Goal: Communication & Community: Participate in discussion

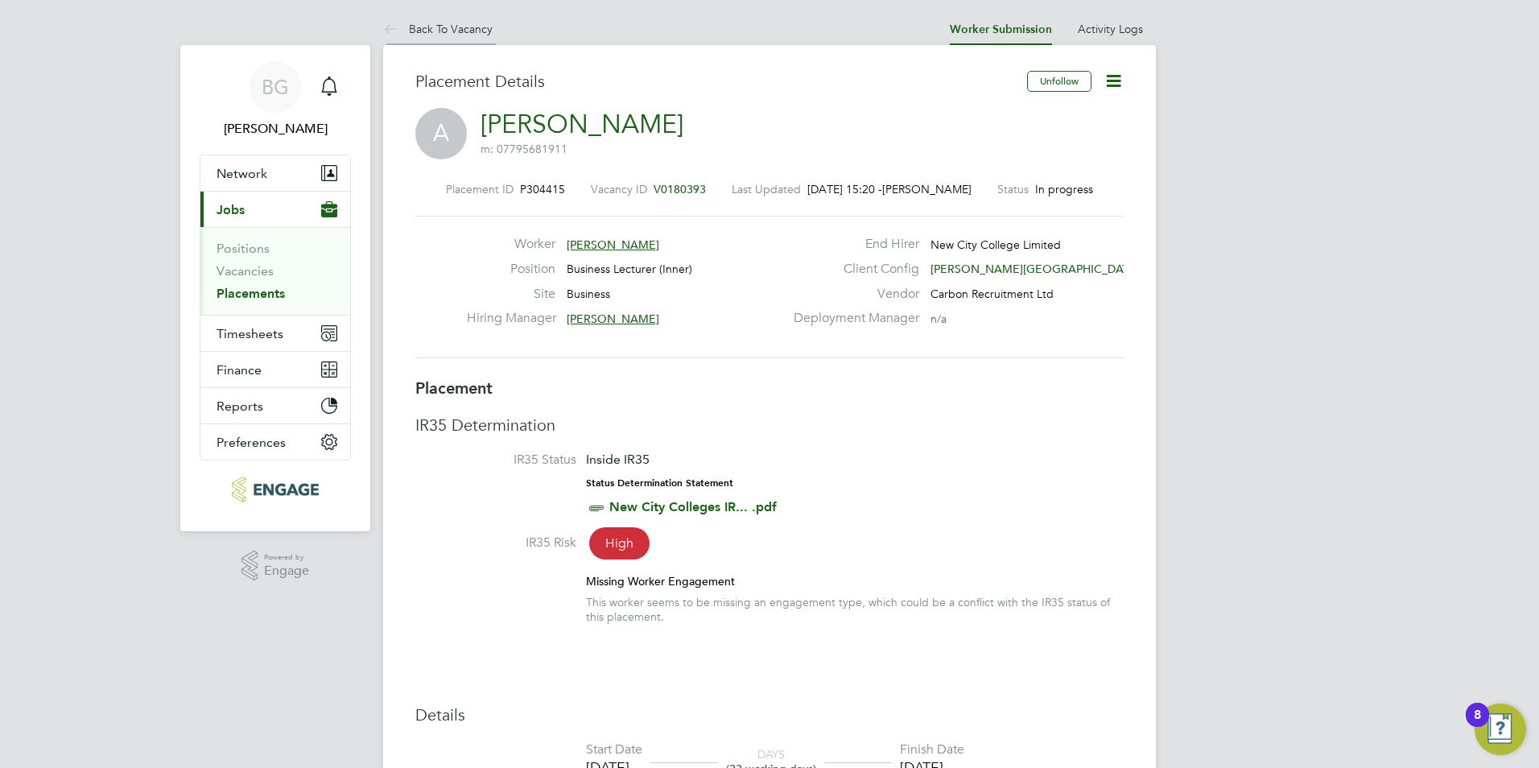
click at [383, 25] on icon at bounding box center [393, 30] width 20 height 20
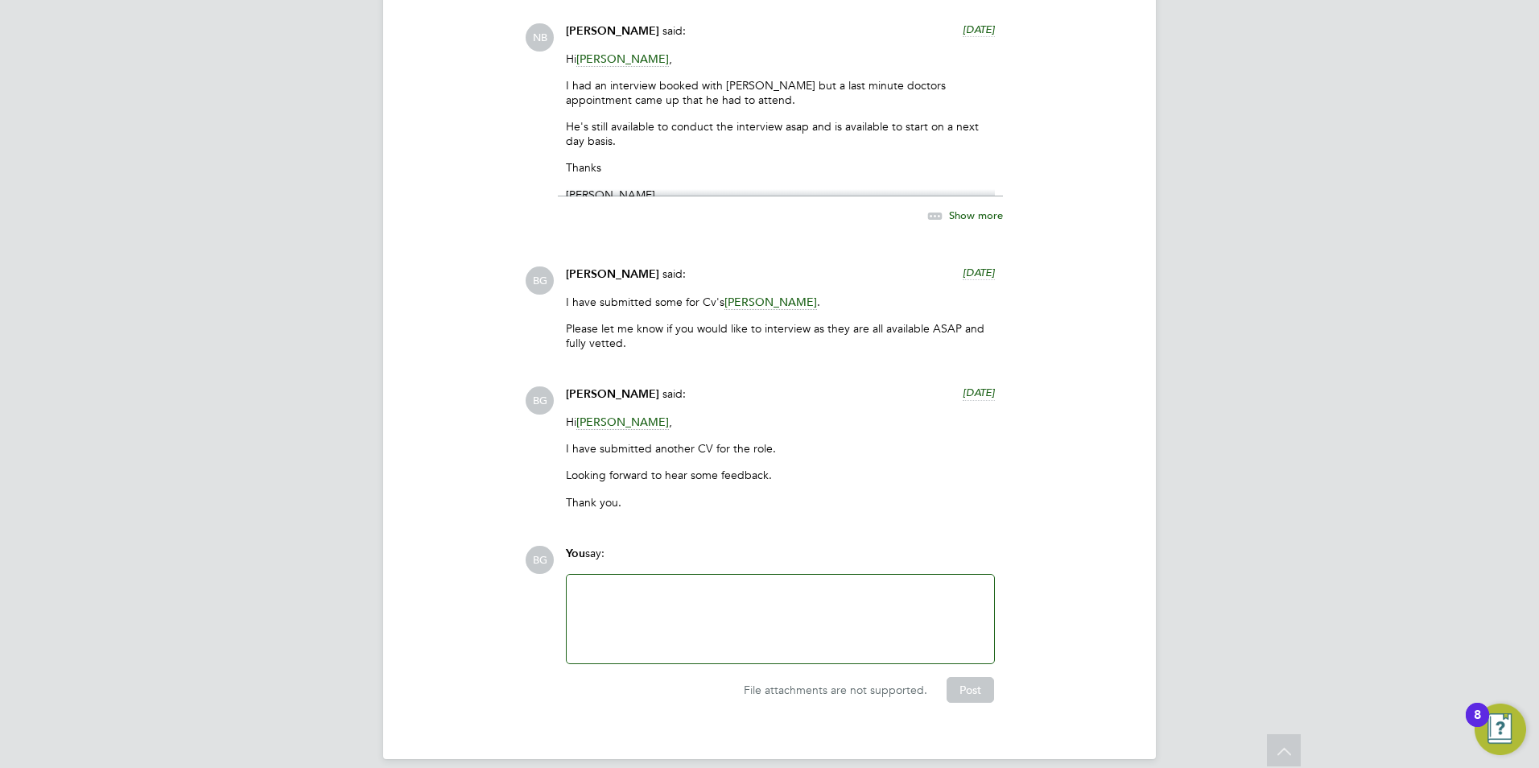
click at [625, 600] on div at bounding box center [780, 618] width 408 height 69
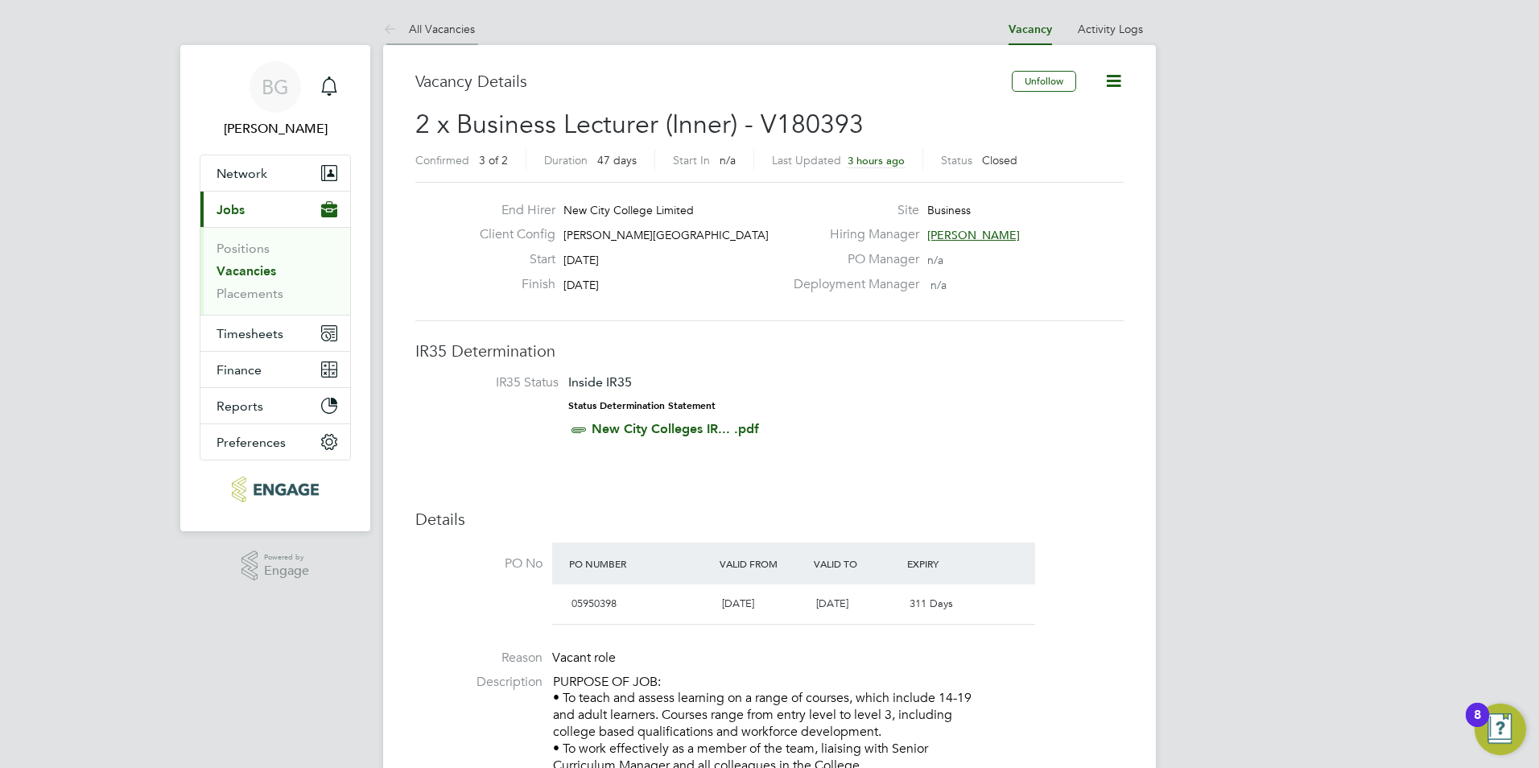
click at [385, 26] on icon at bounding box center [393, 30] width 20 height 20
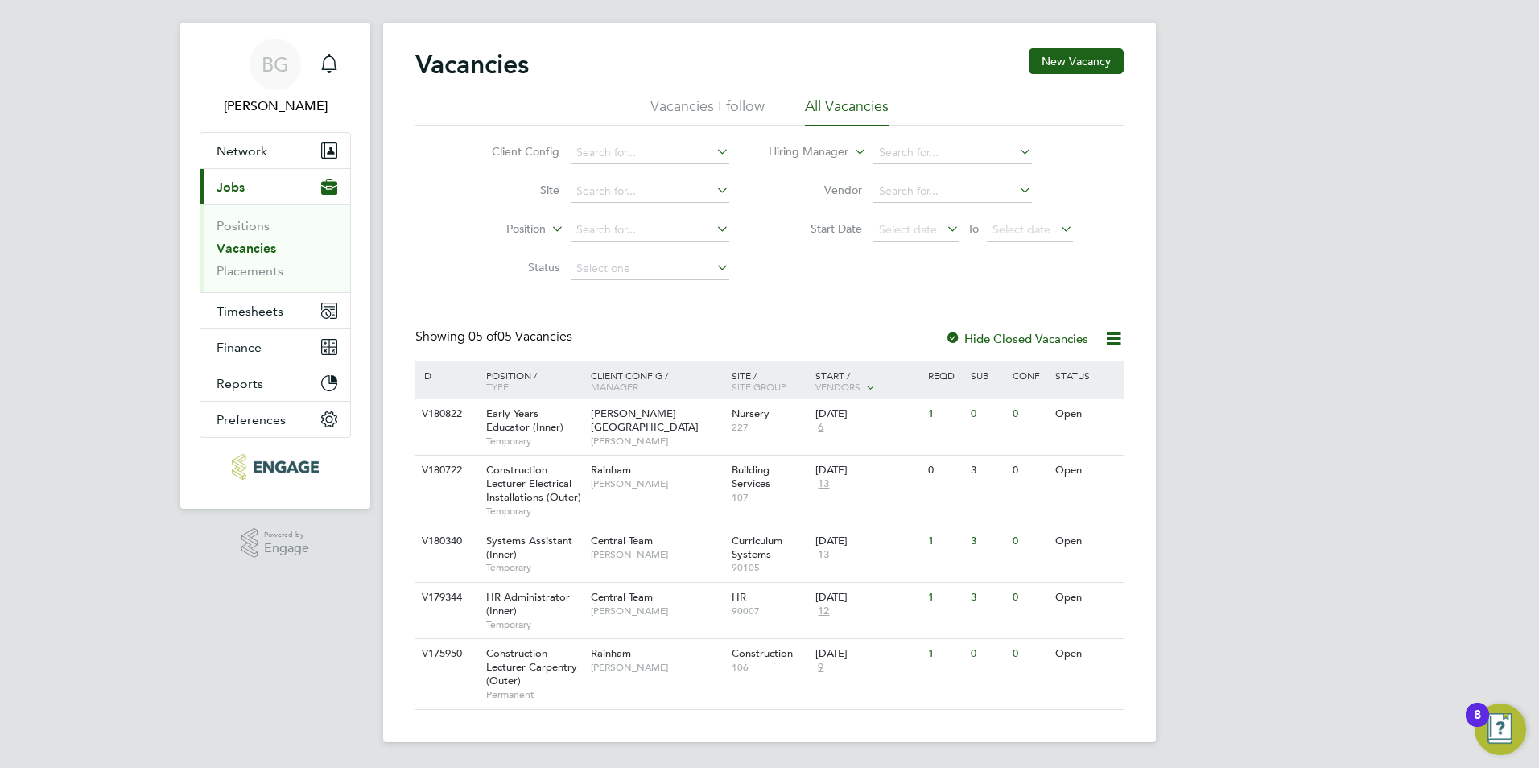
click at [352, 62] on app-nav-sections-wrapper "BG Becky Green Notifications Applications: Network Team Members Businesses Site…" at bounding box center [275, 266] width 190 height 486
click at [344, 65] on div "Main navigation" at bounding box center [329, 64] width 32 height 32
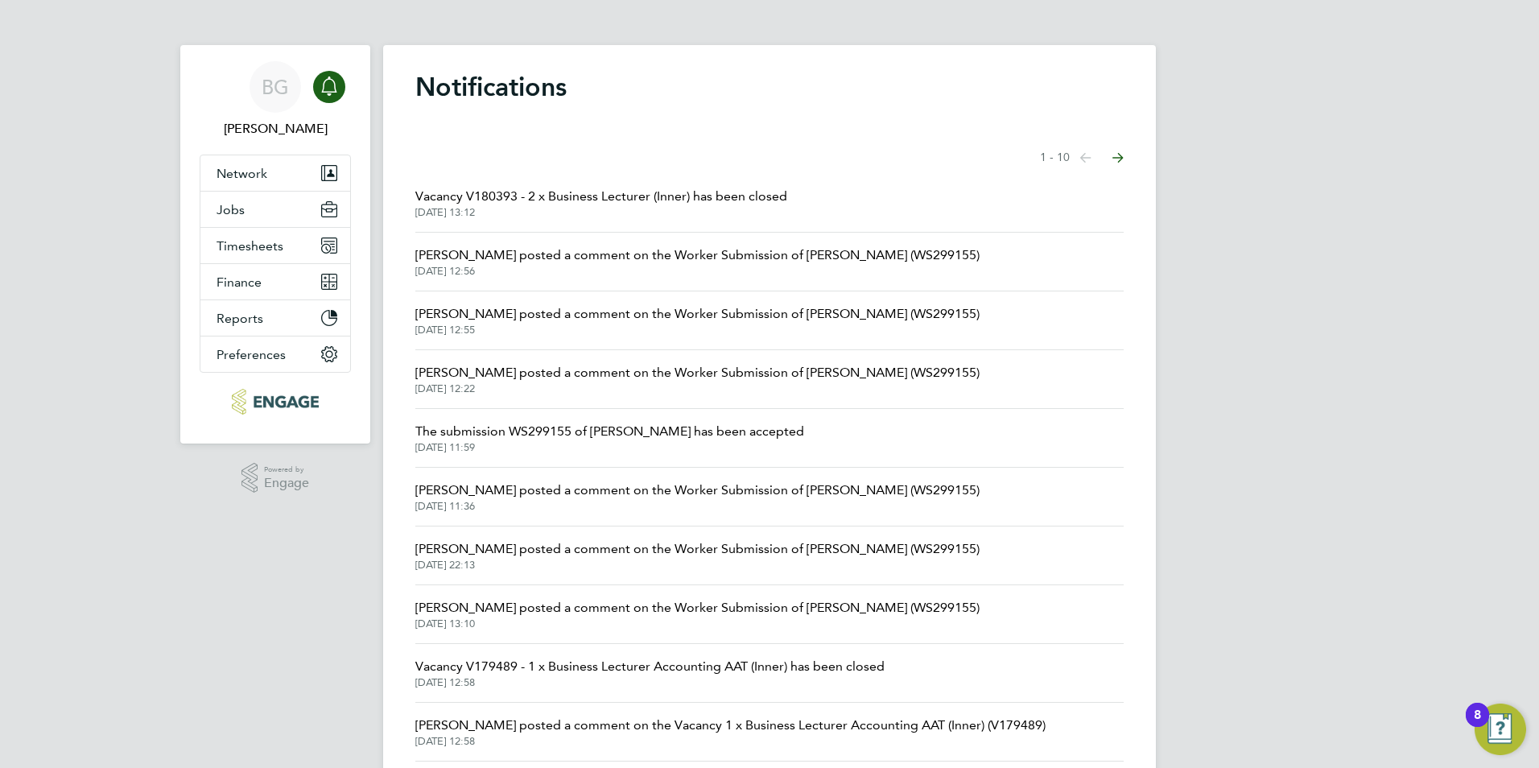
click at [588, 205] on span "Vacancy V180393 - 2 x Business Lecturer (Inner) has been closed" at bounding box center [601, 196] width 372 height 19
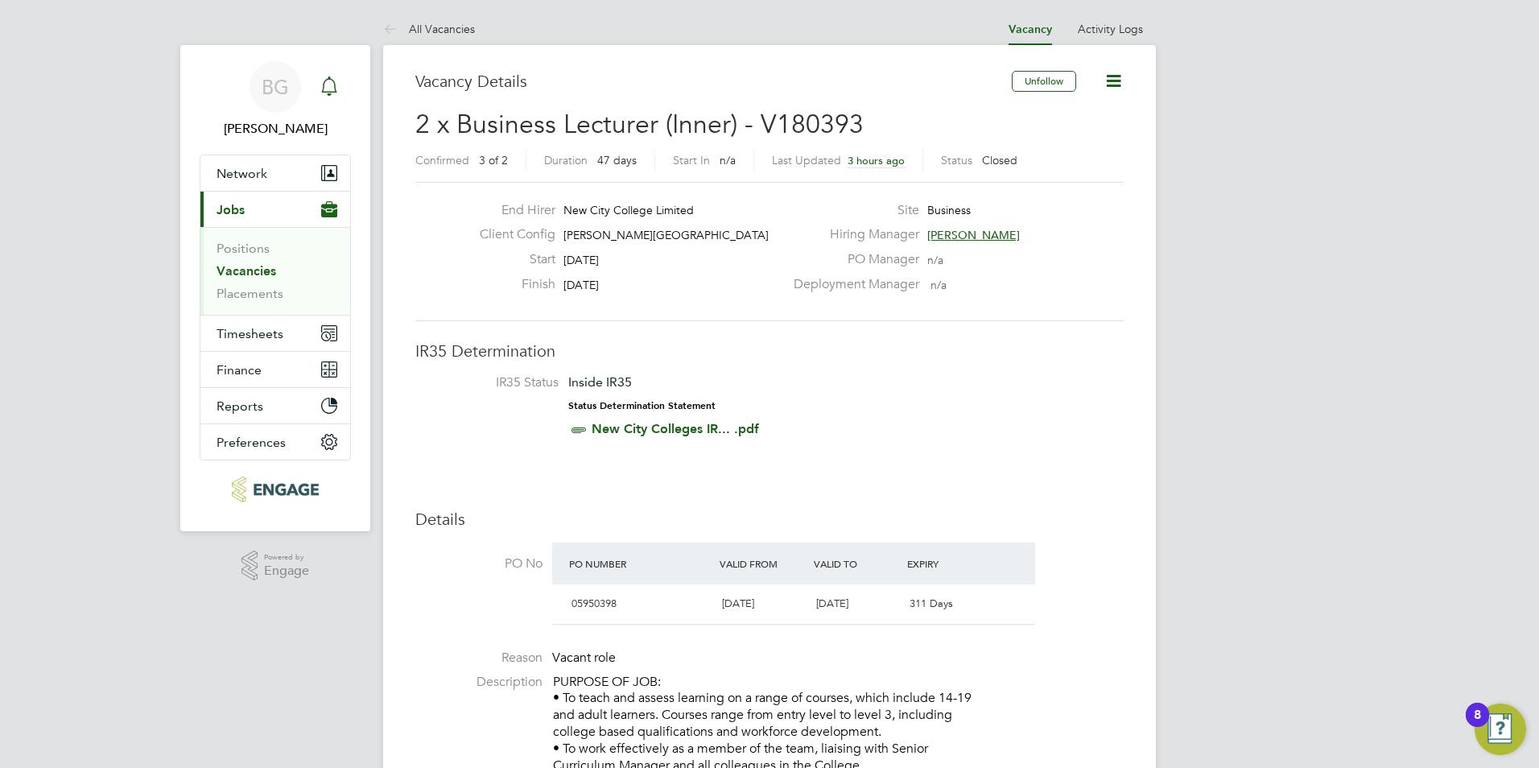
click at [317, 84] on div "Main navigation" at bounding box center [329, 87] width 32 height 32
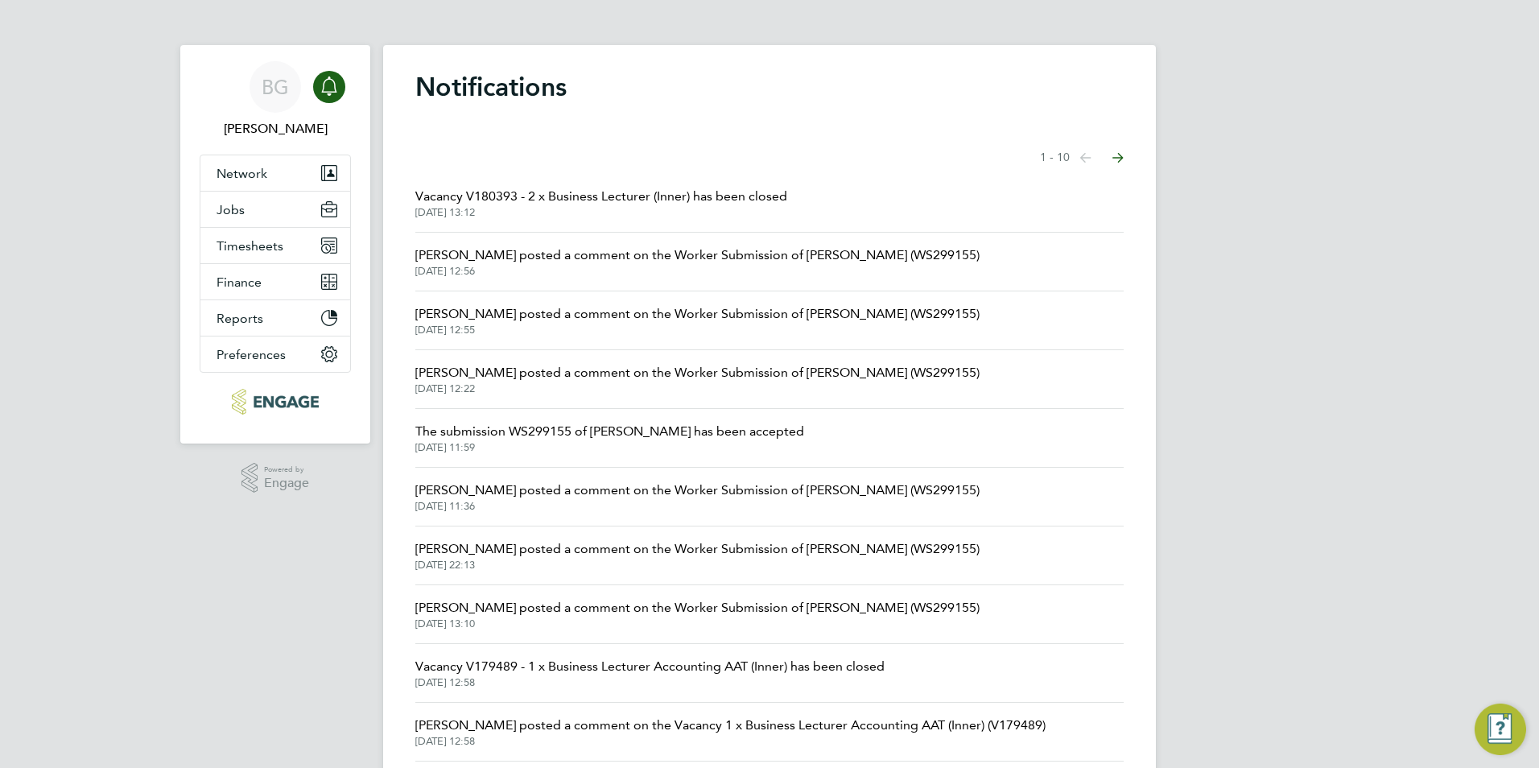
click at [569, 247] on span "Rufena Haque posted a comment on the Worker Submission of Abdullah Khan (WS2991…" at bounding box center [697, 255] width 564 height 19
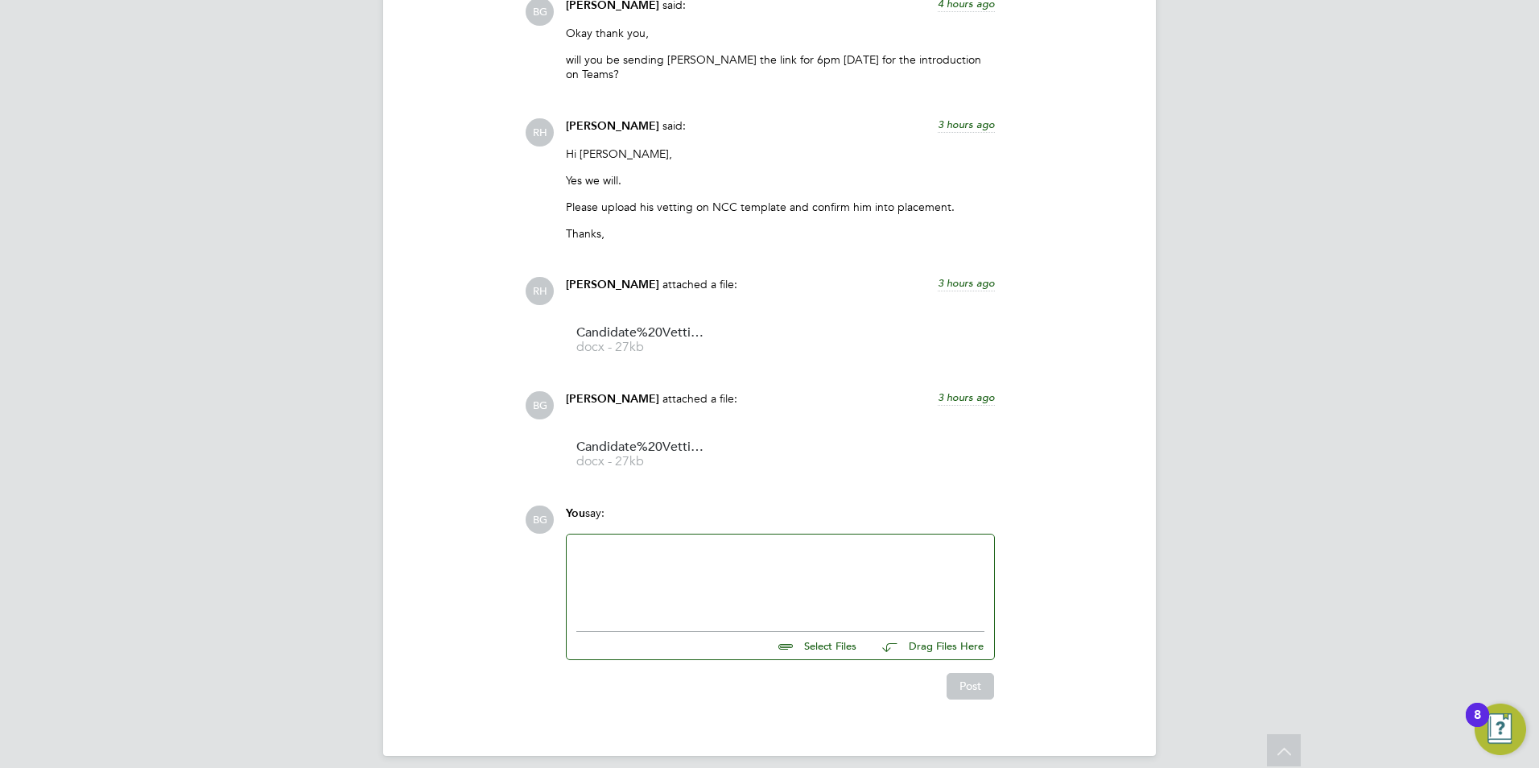
click at [642, 544] on div at bounding box center [780, 578] width 408 height 69
click at [979, 682] on button "Post" at bounding box center [970, 690] width 47 height 26
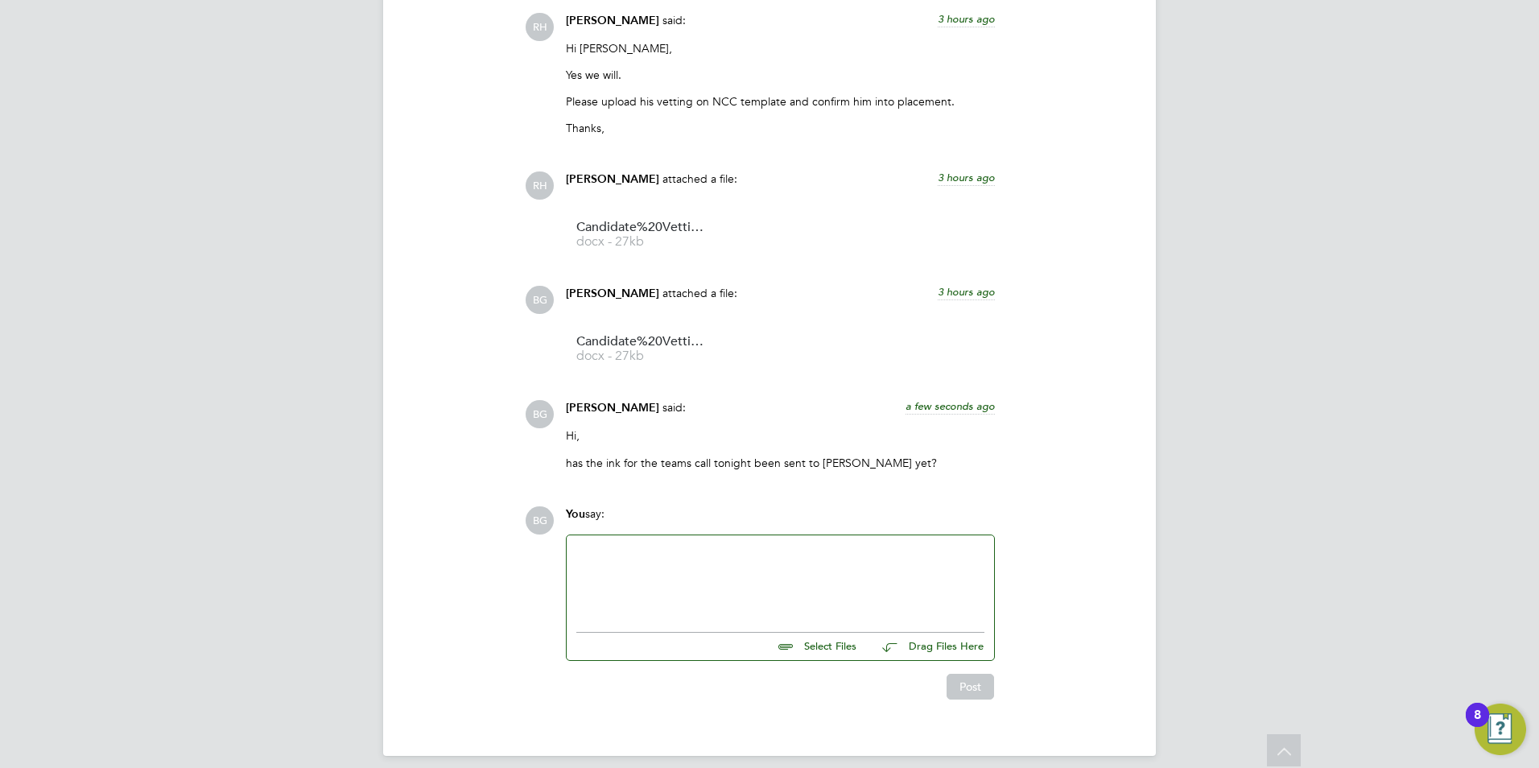
click at [617, 545] on div at bounding box center [780, 579] width 408 height 69
click at [969, 674] on button "Post" at bounding box center [970, 687] width 47 height 26
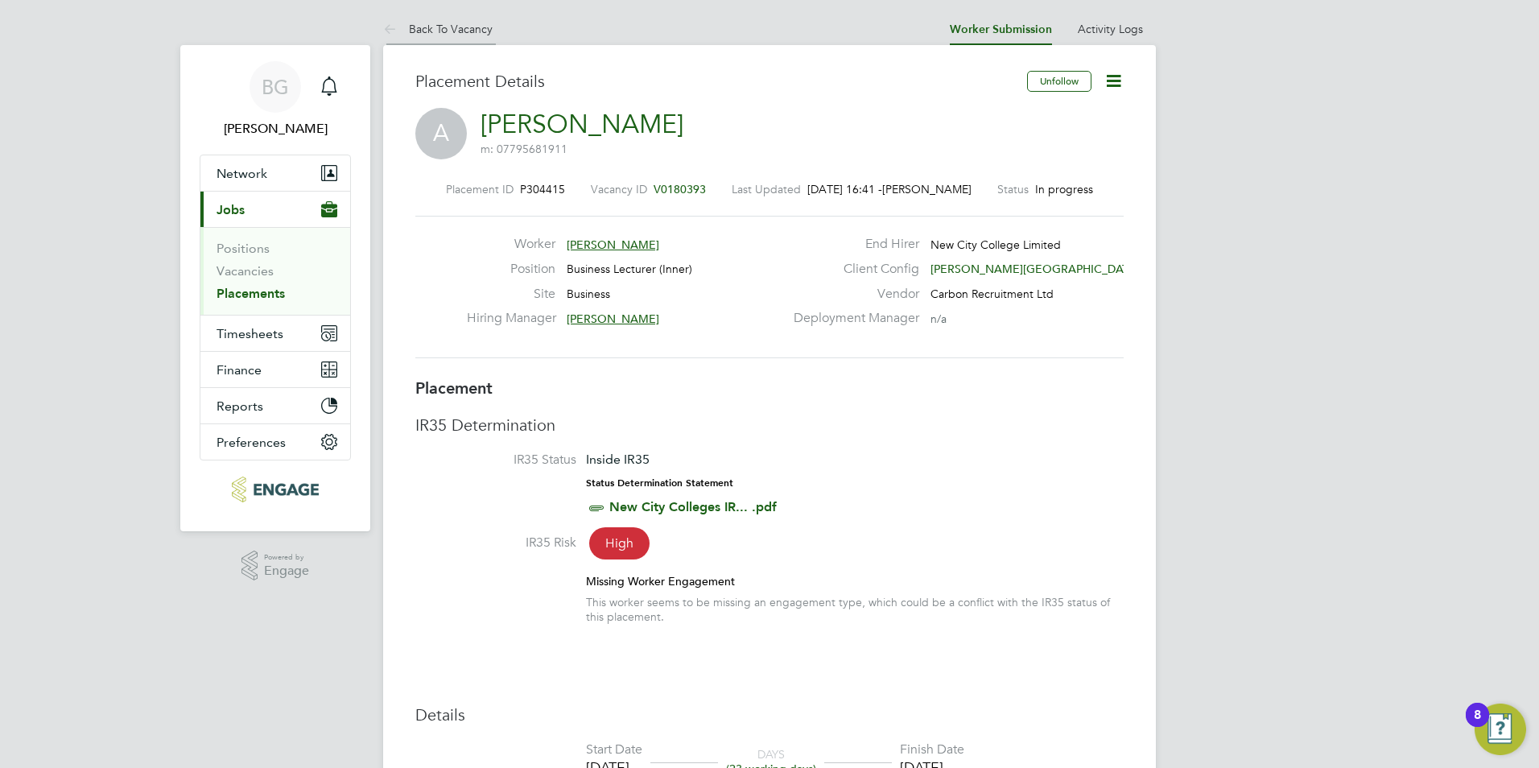
click at [394, 36] on icon at bounding box center [393, 30] width 20 height 20
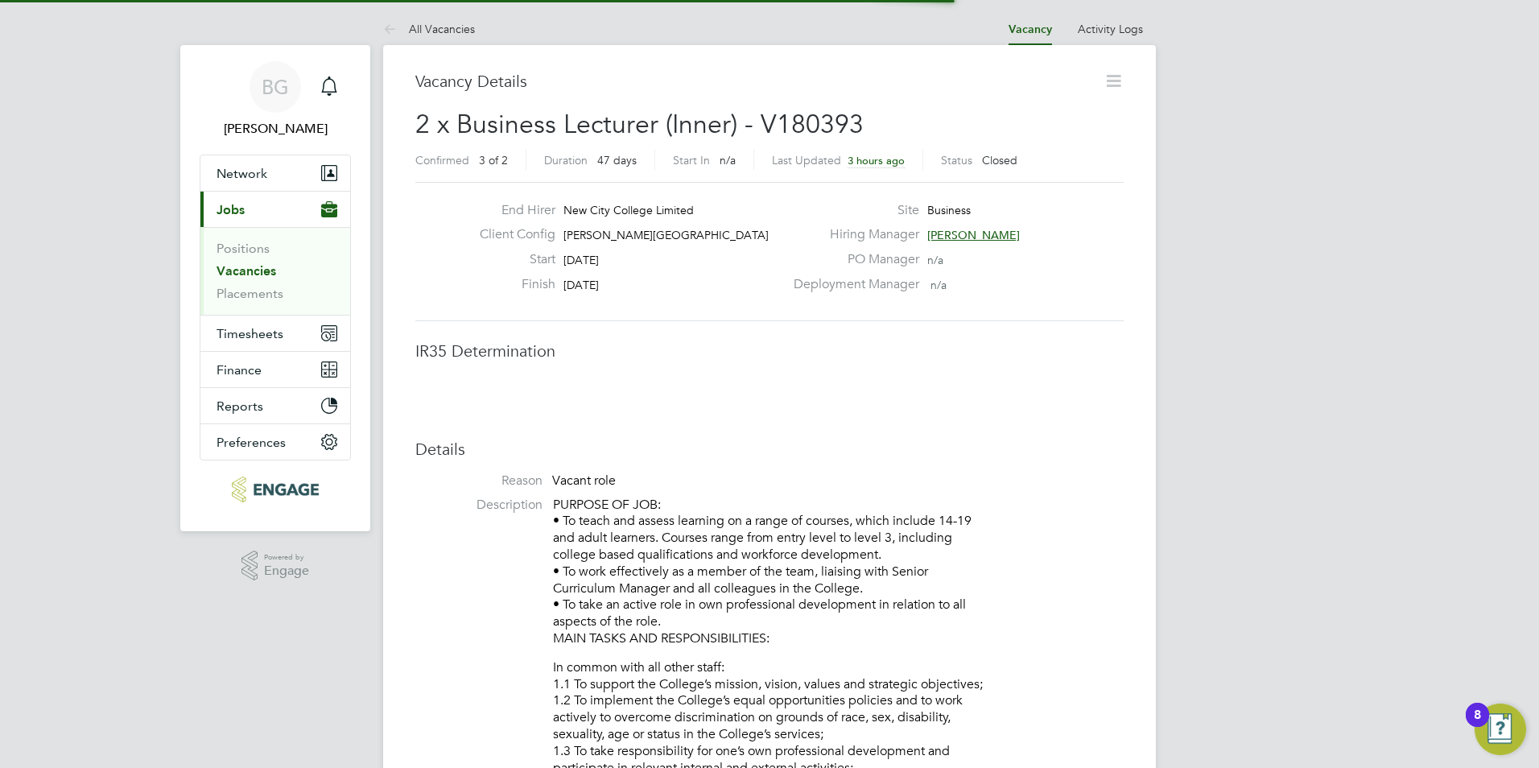
scroll to position [8, 8]
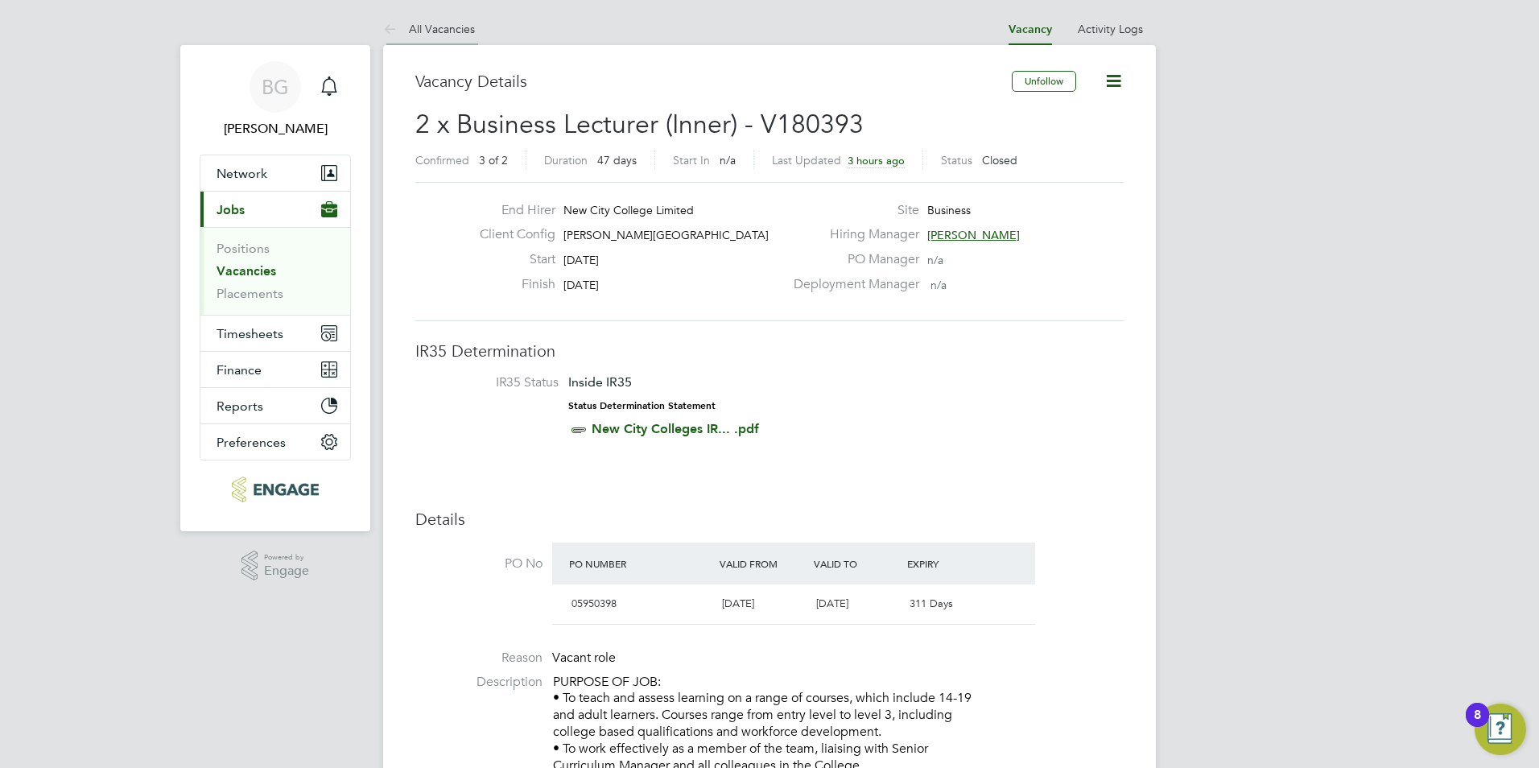
click at [391, 26] on icon at bounding box center [393, 30] width 20 height 20
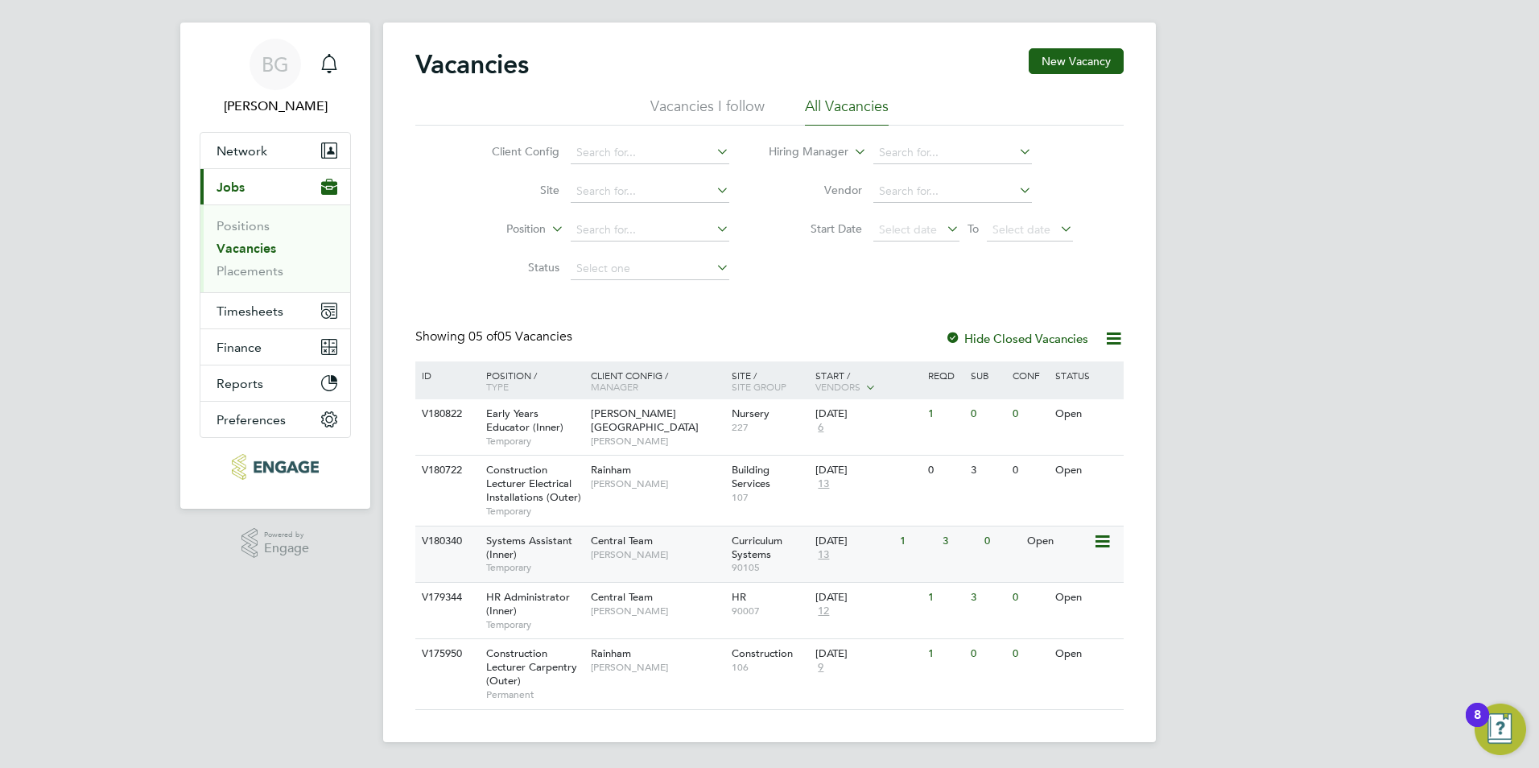
drag, startPoint x: 561, startPoint y: 559, endPoint x: 523, endPoint y: 549, distance: 39.0
click at [523, 549] on div "Systems Assistant (Inner) Temporary" at bounding box center [530, 554] width 113 height 56
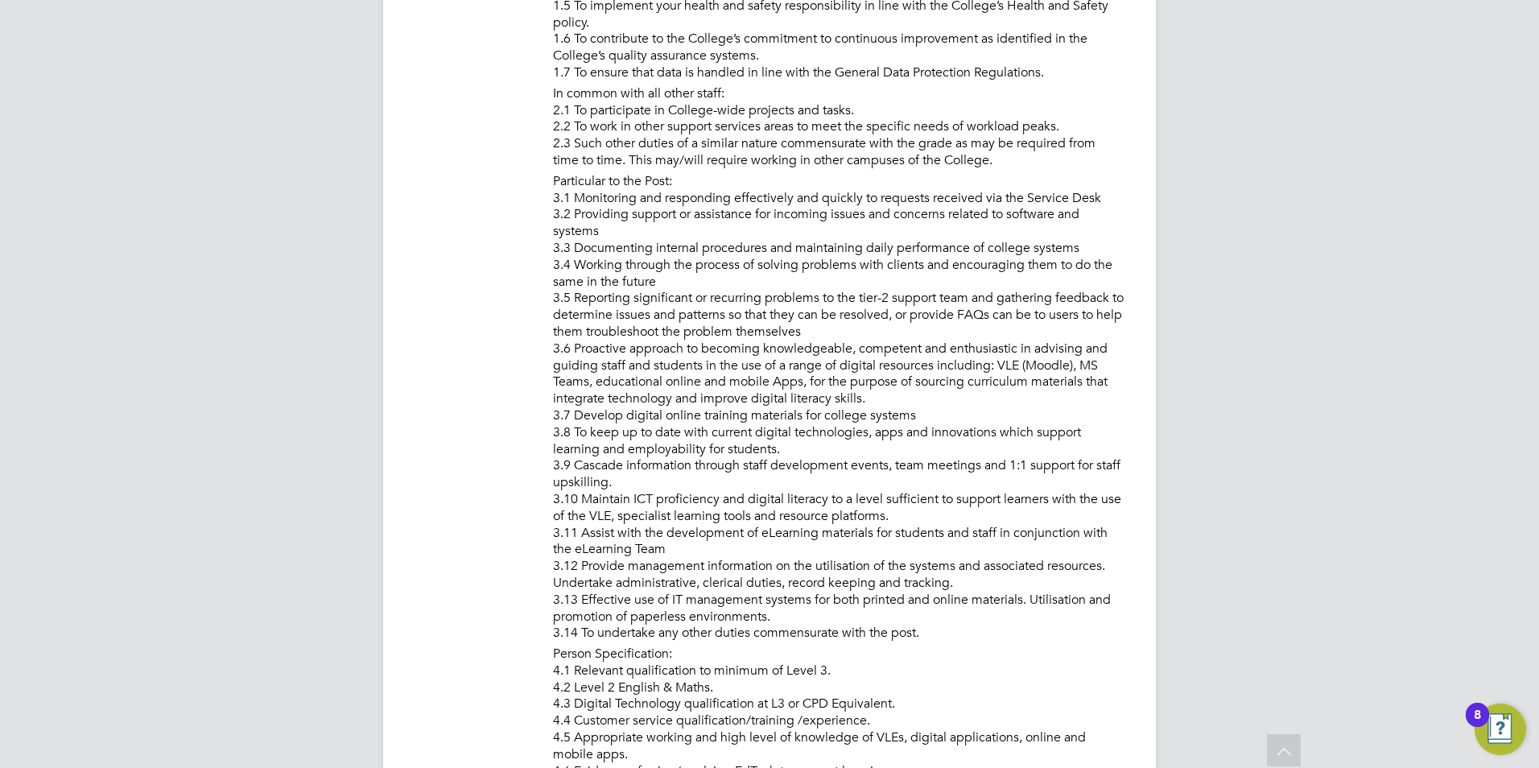
scroll to position [323, 0]
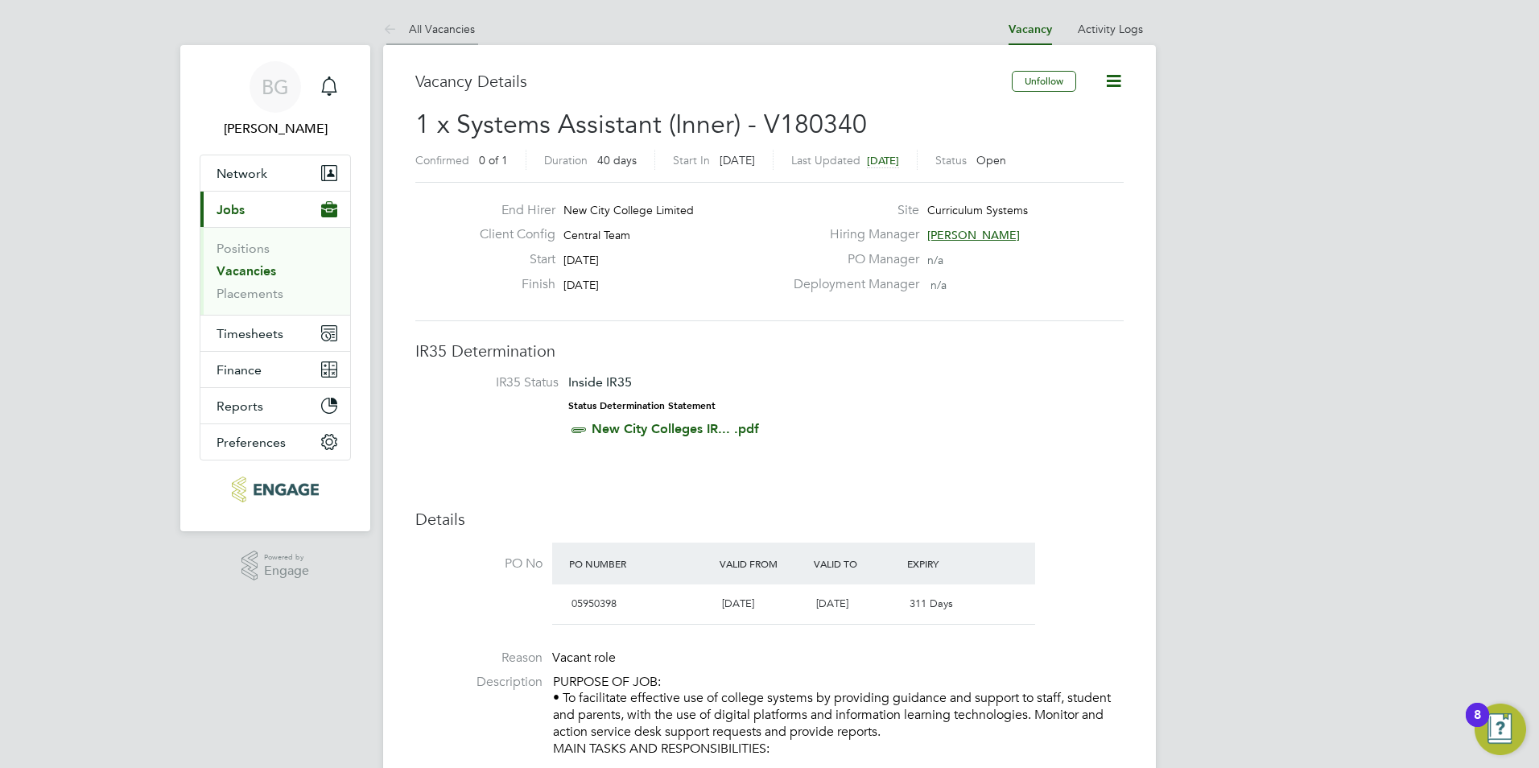
click at [387, 32] on icon at bounding box center [393, 30] width 20 height 20
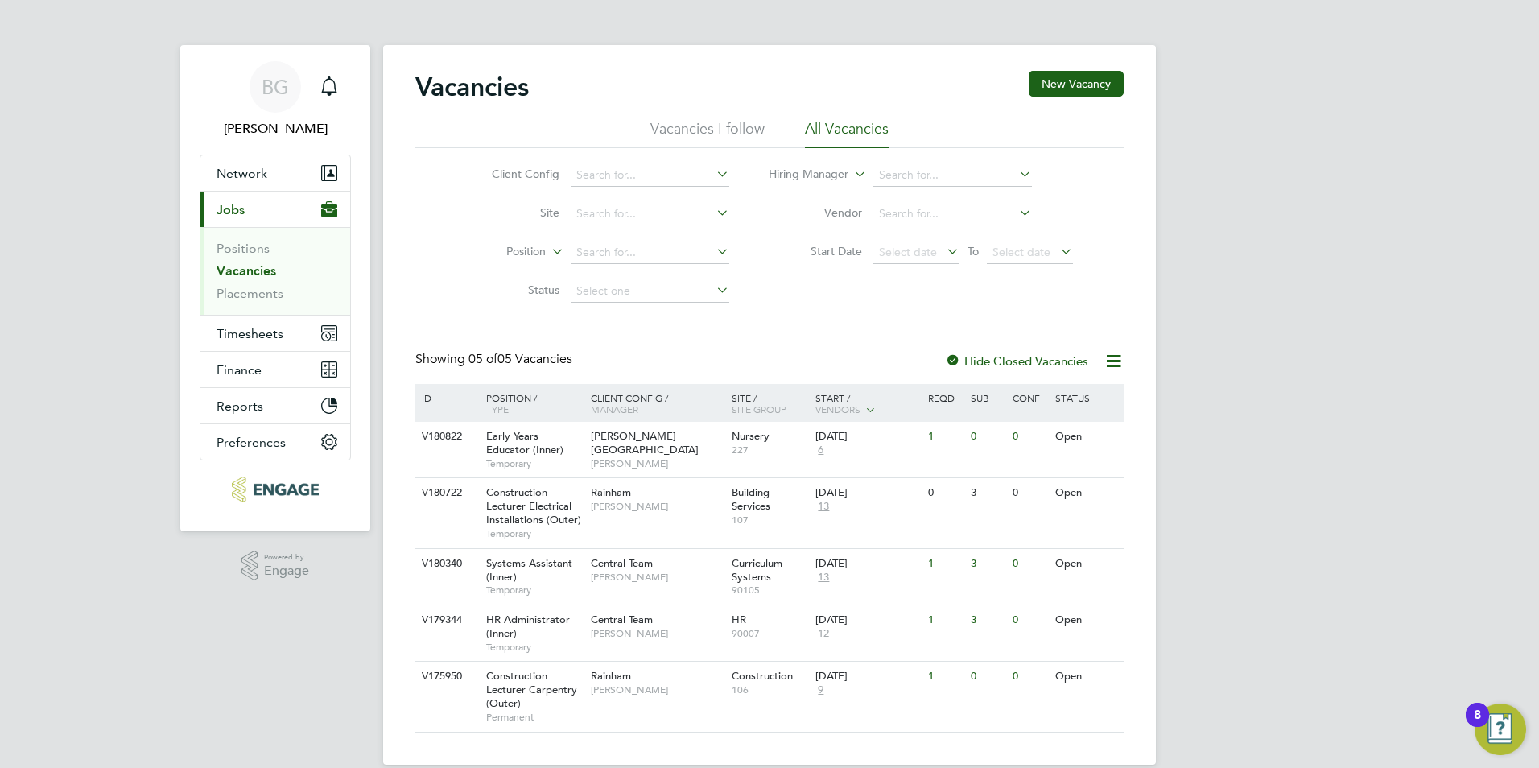
drag, startPoint x: 1346, startPoint y: 497, endPoint x: 1177, endPoint y: 607, distance: 201.4
click at [1343, 500] on div "BG Becky Green Notifications Applications: Network Team Members Businesses Site…" at bounding box center [769, 395] width 1539 height 790
click at [336, 97] on div "Main navigation" at bounding box center [329, 87] width 32 height 32
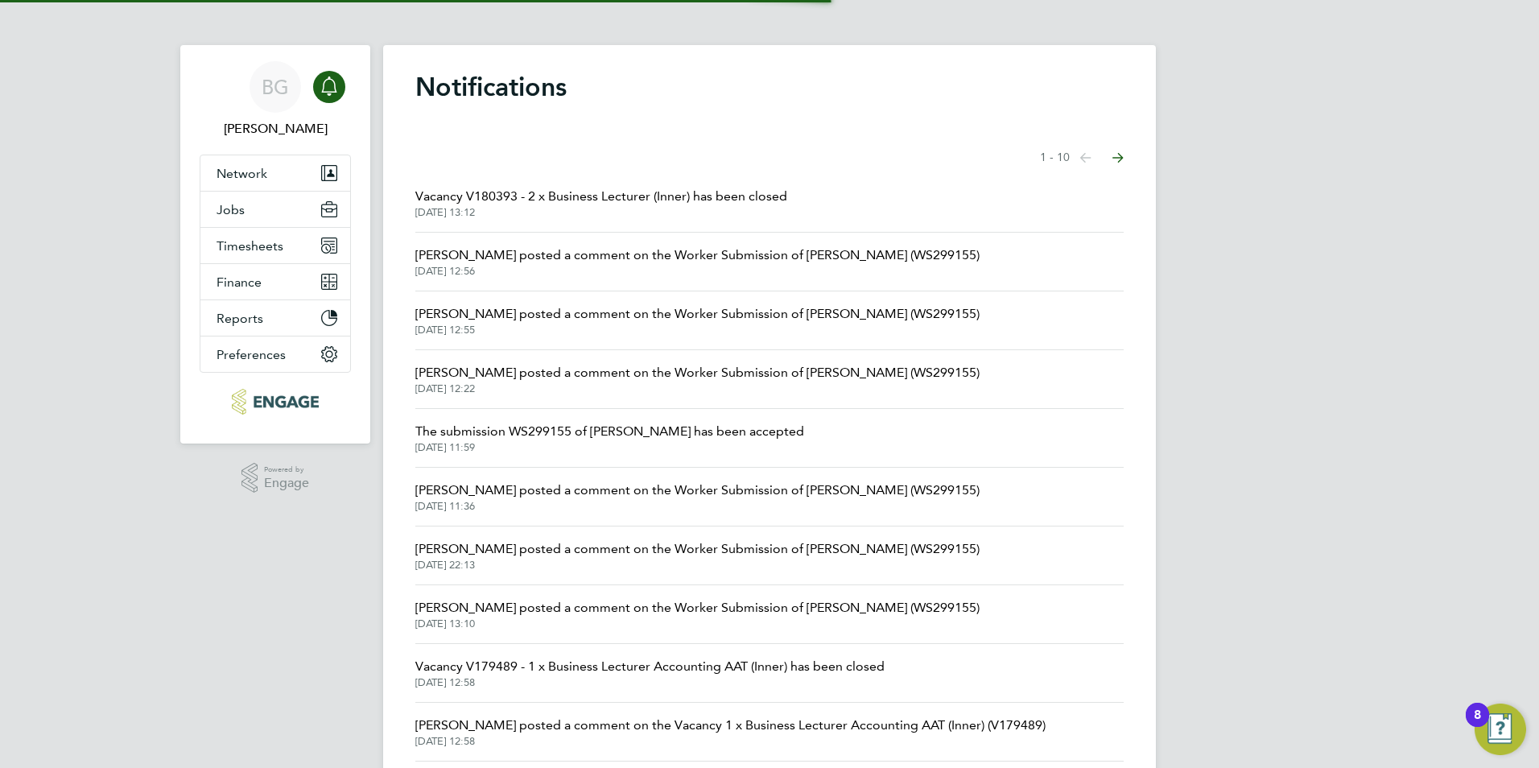
click at [336, 97] on div "Main navigation" at bounding box center [329, 87] width 32 height 32
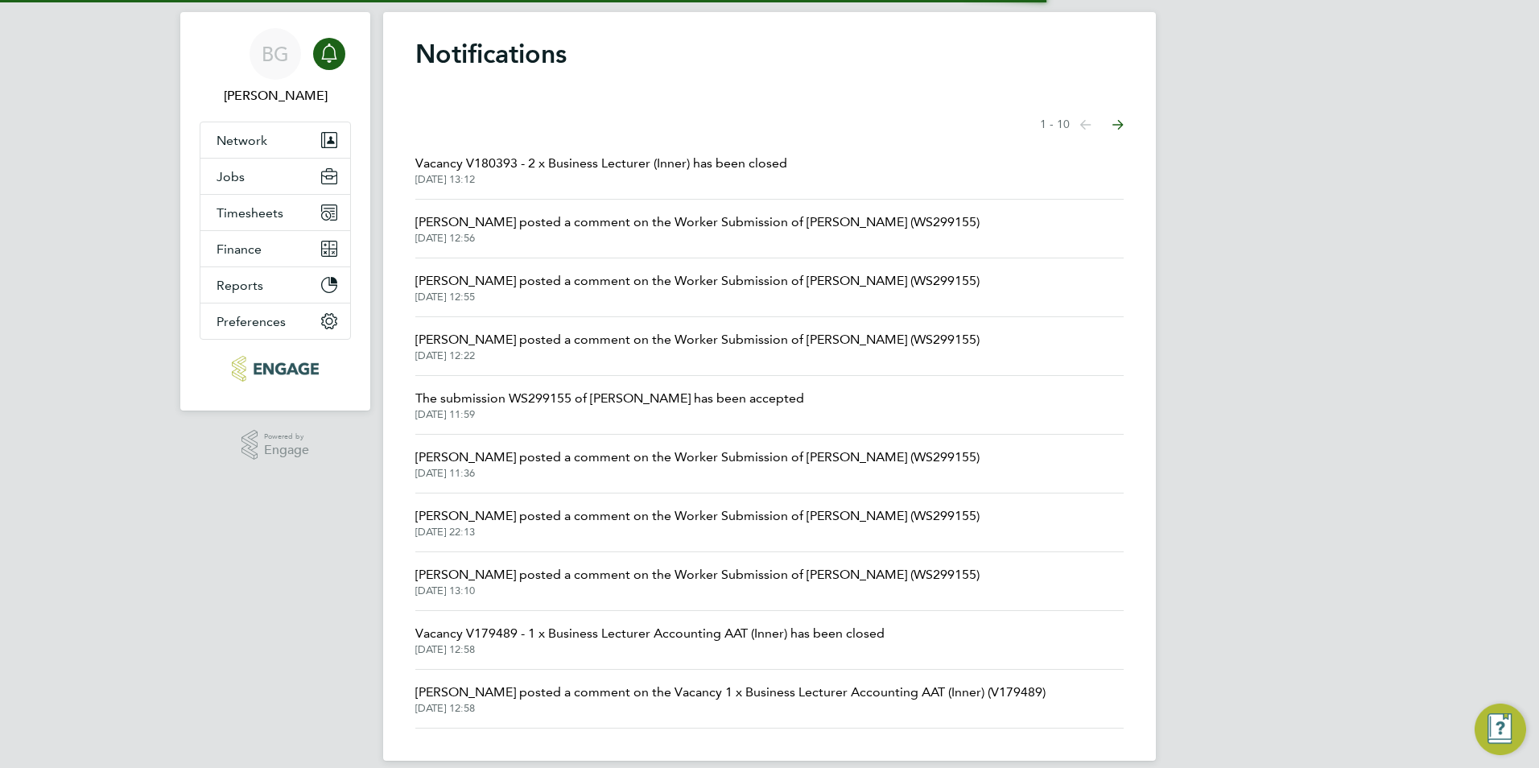
scroll to position [52, 0]
